Goal: Find specific page/section: Find specific page/section

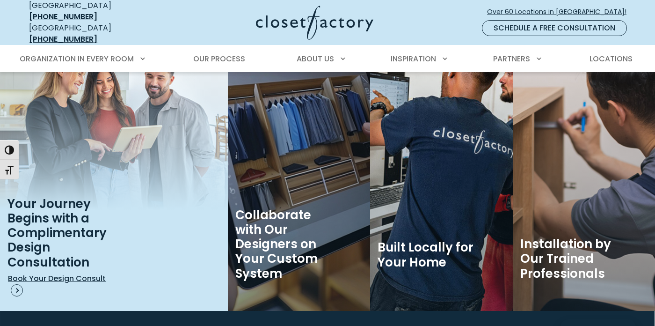
scroll to position [1474, 0]
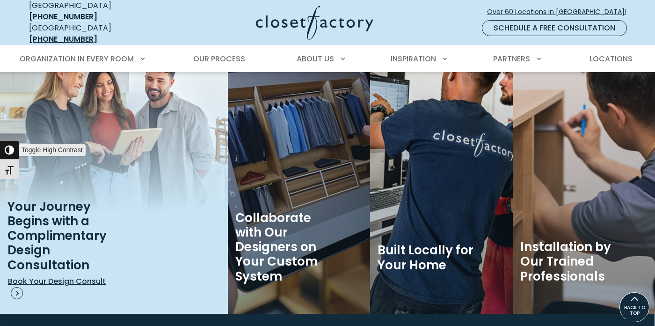
click at [17, 160] on button "Toggle High Contrast" at bounding box center [9, 150] width 19 height 20
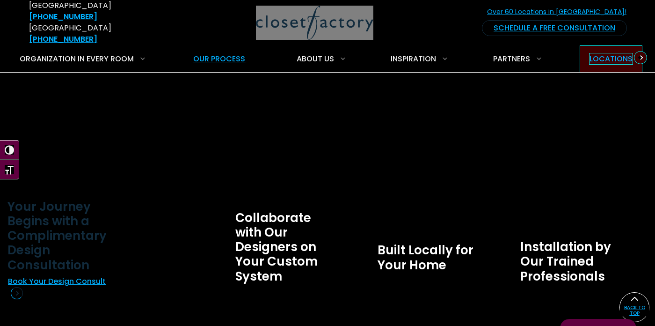
click at [611, 53] on span "Locations" at bounding box center [610, 58] width 43 height 11
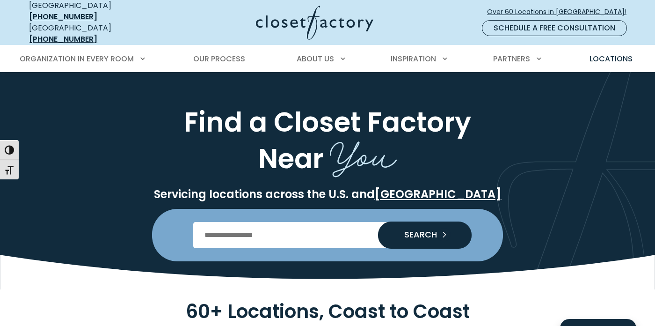
click at [267, 231] on input "Enter Postal Code" at bounding box center [327, 235] width 269 height 26
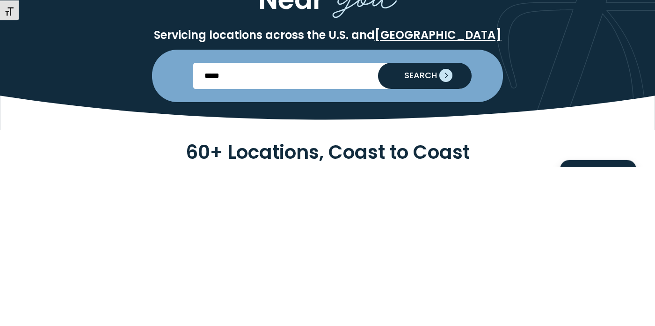
type input "*****"
click at [432, 232] on span "SEARCH" at bounding box center [417, 234] width 40 height 8
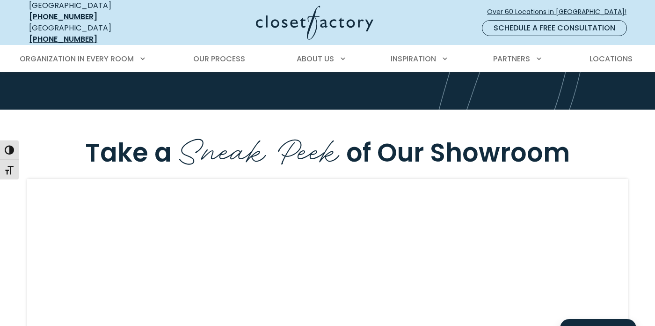
scroll to position [2410, 0]
